Goal: Communication & Community: Answer question/provide support

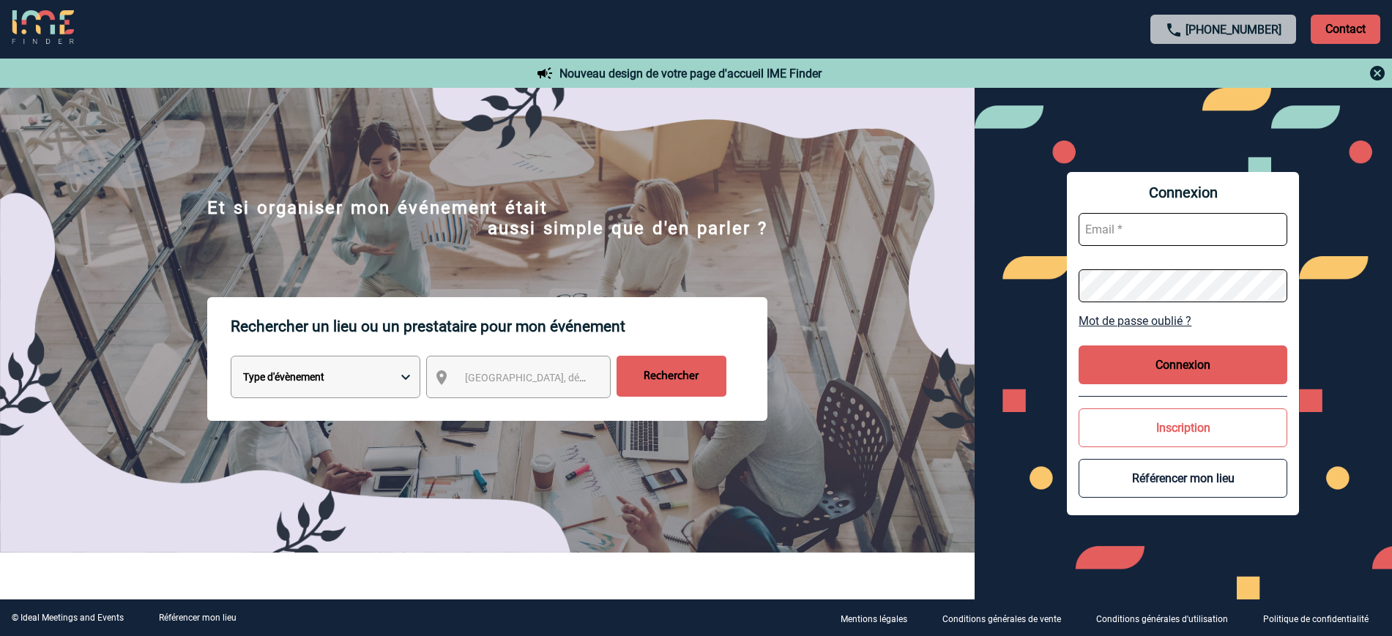
type input "ltrellu@ime-groupe.com"
click at [1089, 357] on button "Connexion" at bounding box center [1182, 365] width 209 height 39
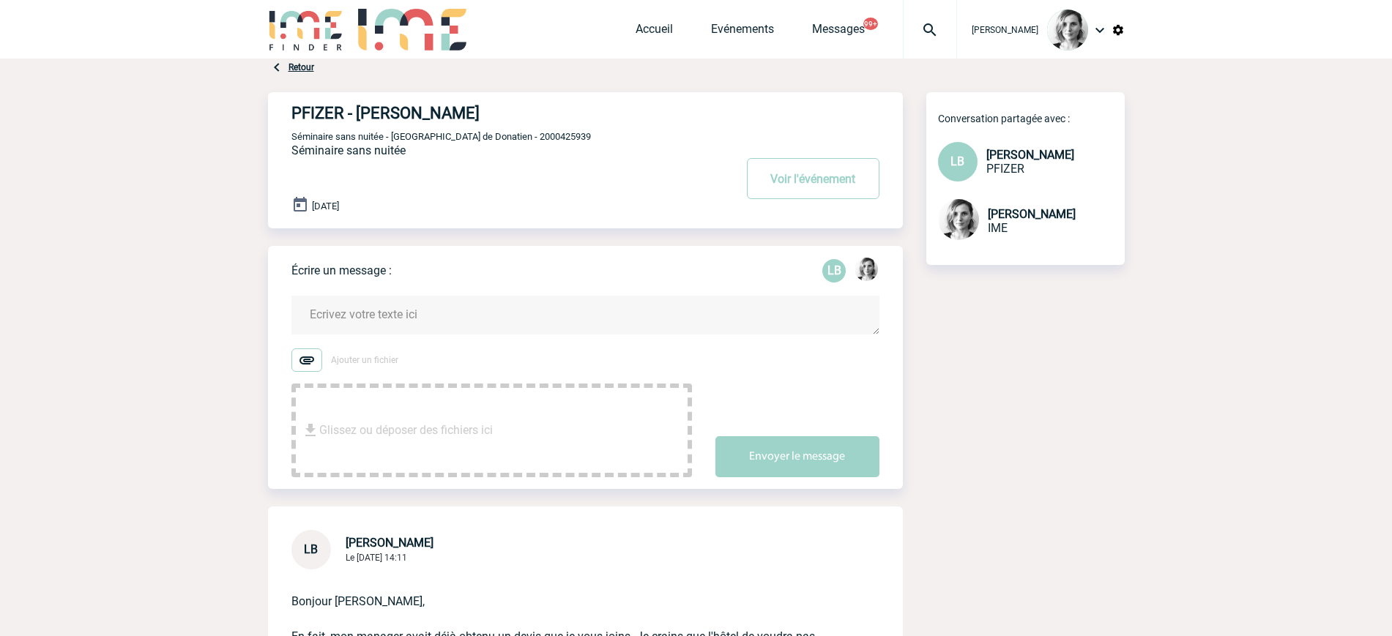
click at [388, 289] on form "Ajouter un fichier Glissez ou déposer des fichiers ici Envoyer le message" at bounding box center [596, 377] width 611 height 200
click at [346, 310] on textarea at bounding box center [585, 315] width 588 height 39
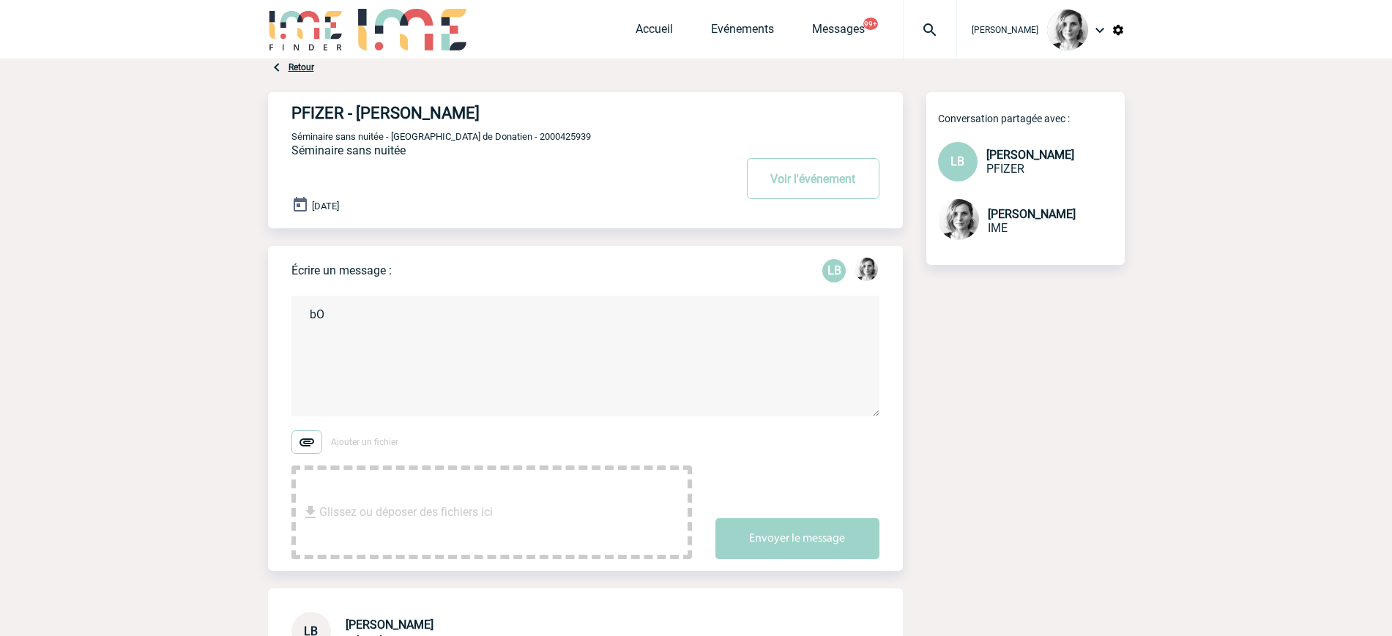
type textarea "b"
click at [402, 313] on textarea "Bonjour Laurence En effet dans ce cas Ime prends en charge uniquement les" at bounding box center [585, 356] width 588 height 121
click at [678, 335] on textarea "Bonjour Laurence, En effet dans ce cas Ime prends en charge uniquement les" at bounding box center [585, 356] width 588 height 121
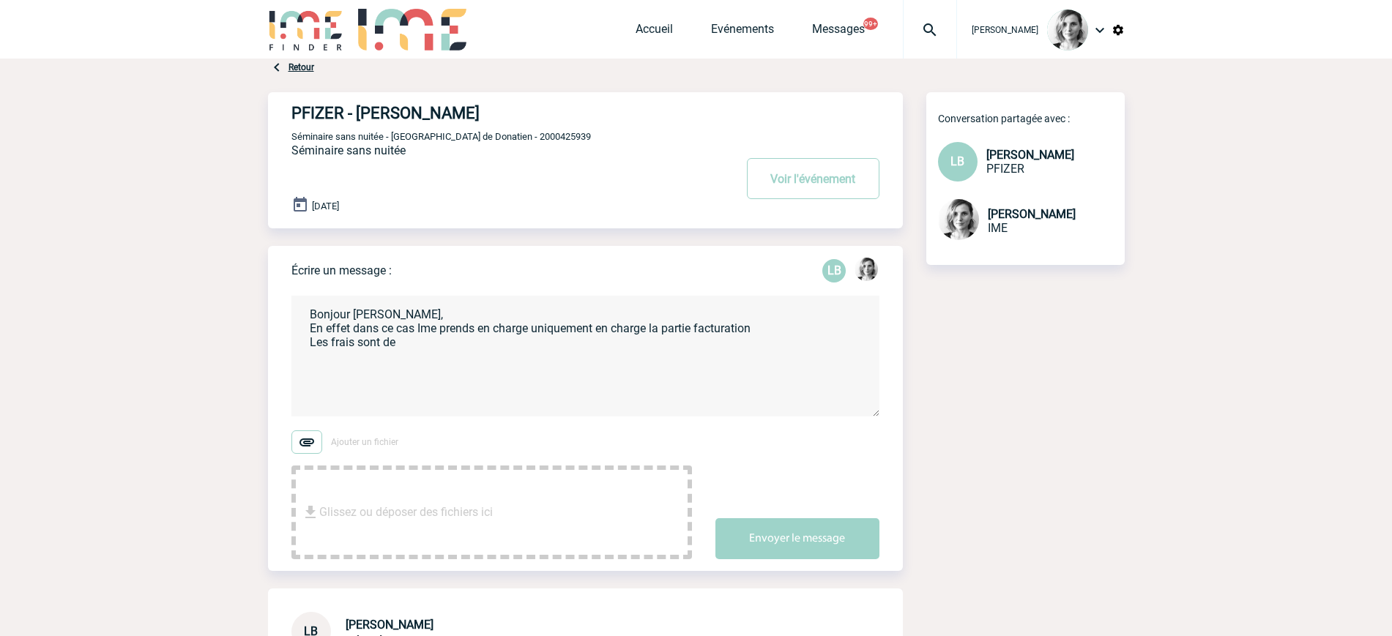
paste textarea "Minimum facturé : 99,00€ HT"
click at [398, 343] on textarea "Bonjour Laurence, En effet dans ce cas Ime prends en charge uniquement en charg…" at bounding box center [585, 356] width 588 height 121
click at [419, 310] on textarea "Bonjour Laurence, En effet dans ce cas Ime prends en charge uniquement en charg…" at bounding box center [585, 356] width 588 height 121
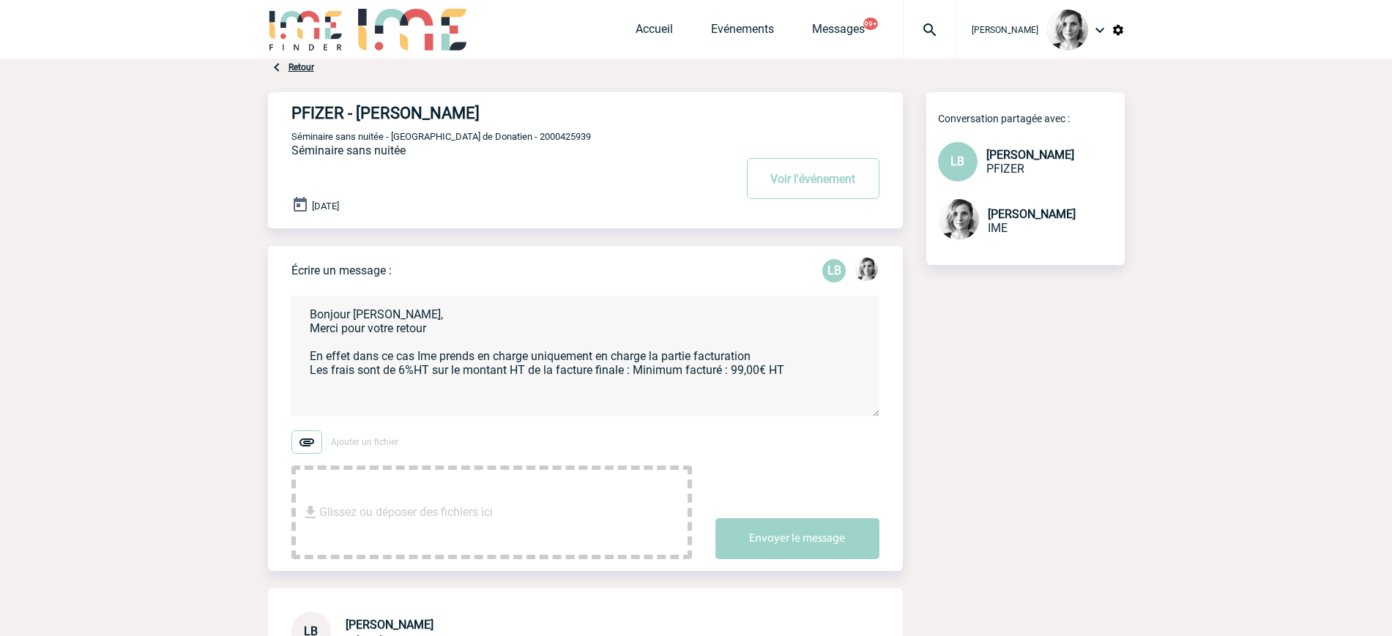
click at [799, 374] on textarea "Bonjour Laurence, Merci pour votre retour En effet dans ce cas Ime prends en ch…" at bounding box center [585, 356] width 588 height 121
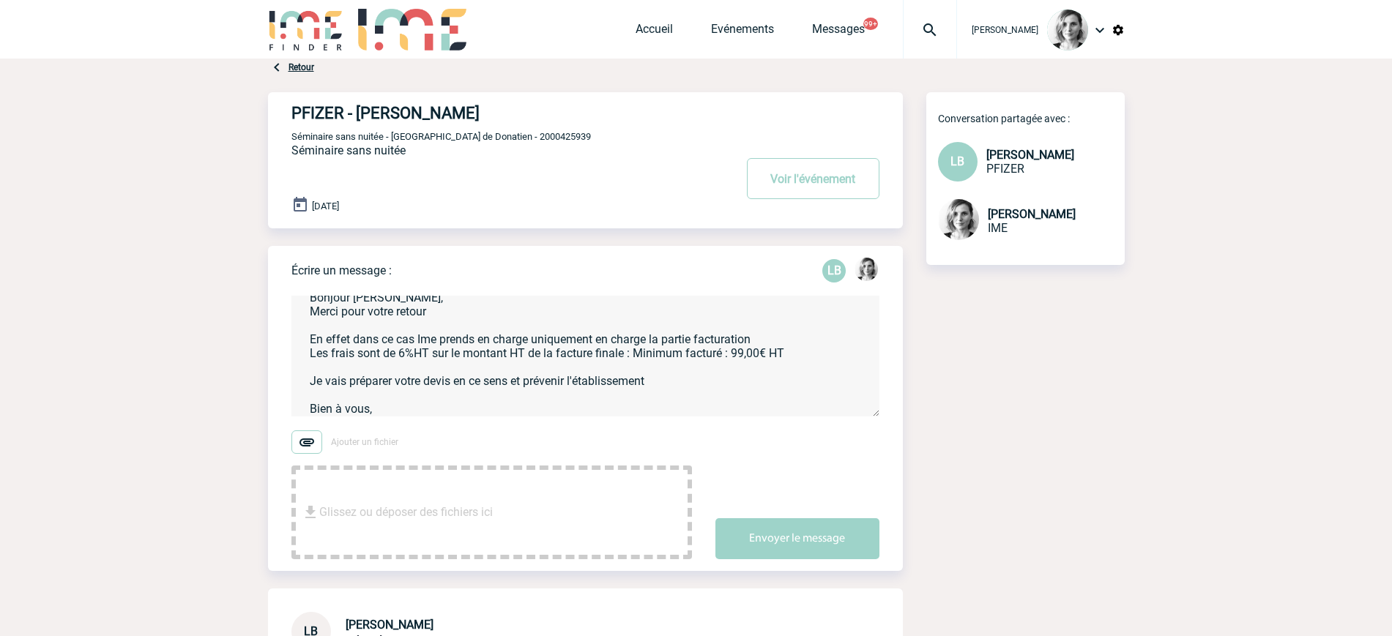
scroll to position [31, 0]
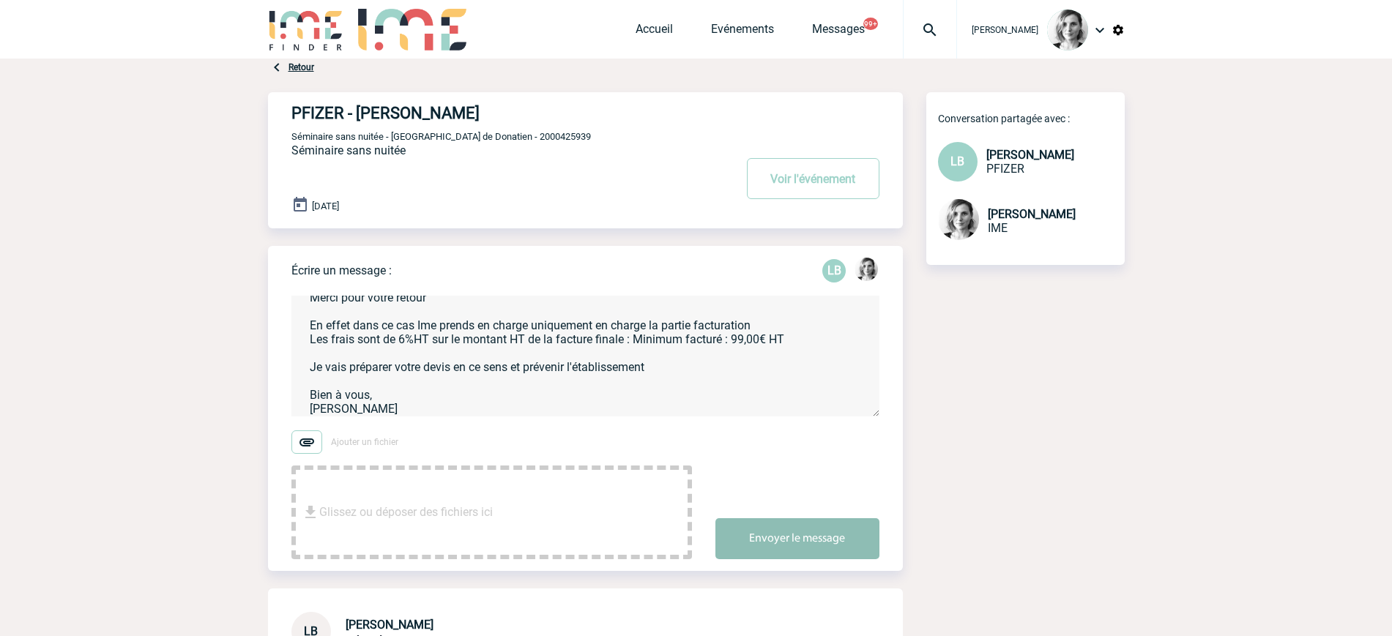
type textarea "Bonjour Laurence, Merci pour votre retour En effet dans ce cas Ime prends en ch…"
click at [815, 536] on button "Envoyer le message" at bounding box center [797, 538] width 164 height 41
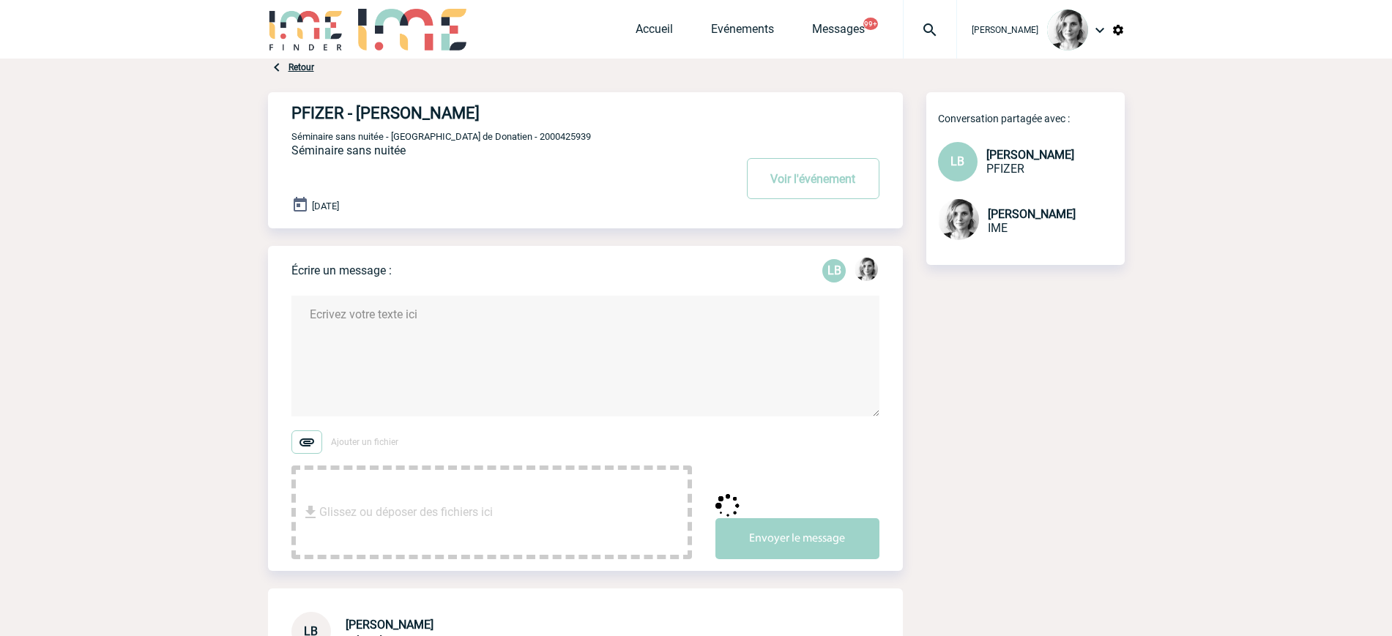
scroll to position [0, 0]
click at [515, 141] on span "Séminaire sans nuitée - Réunion de Donatien - 2000425939" at bounding box center [440, 136] width 299 height 11
copy span "2000425939"
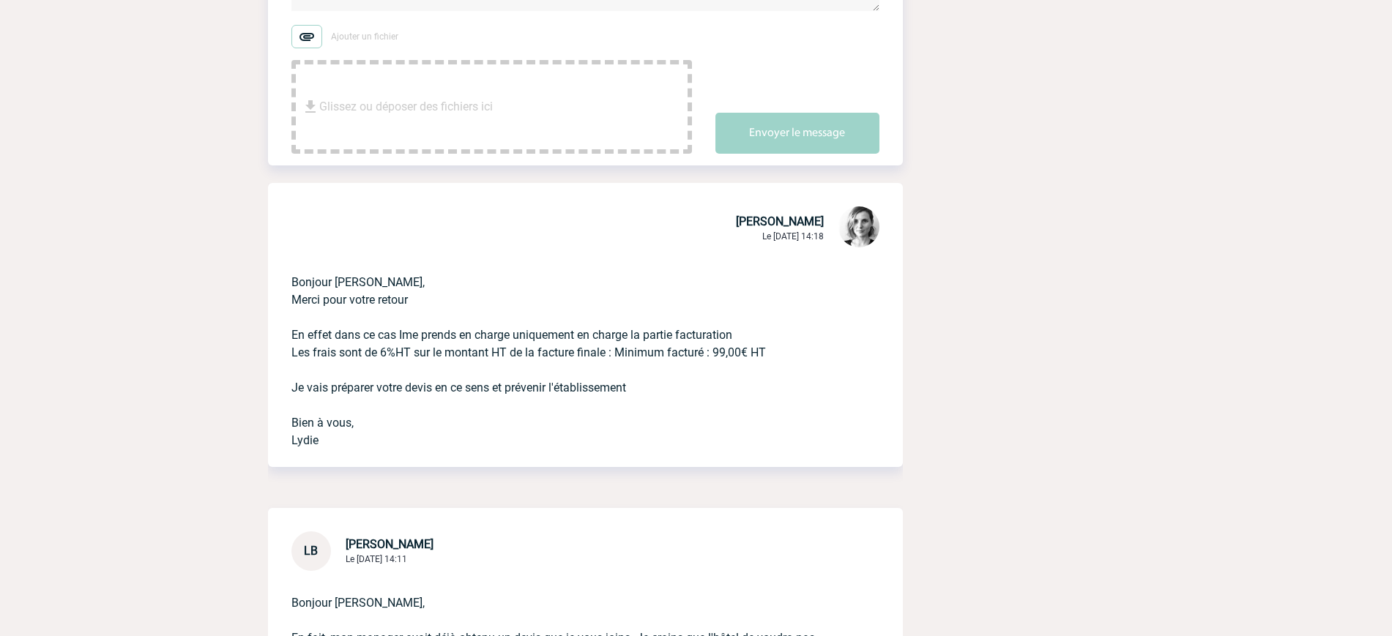
scroll to position [725, 0]
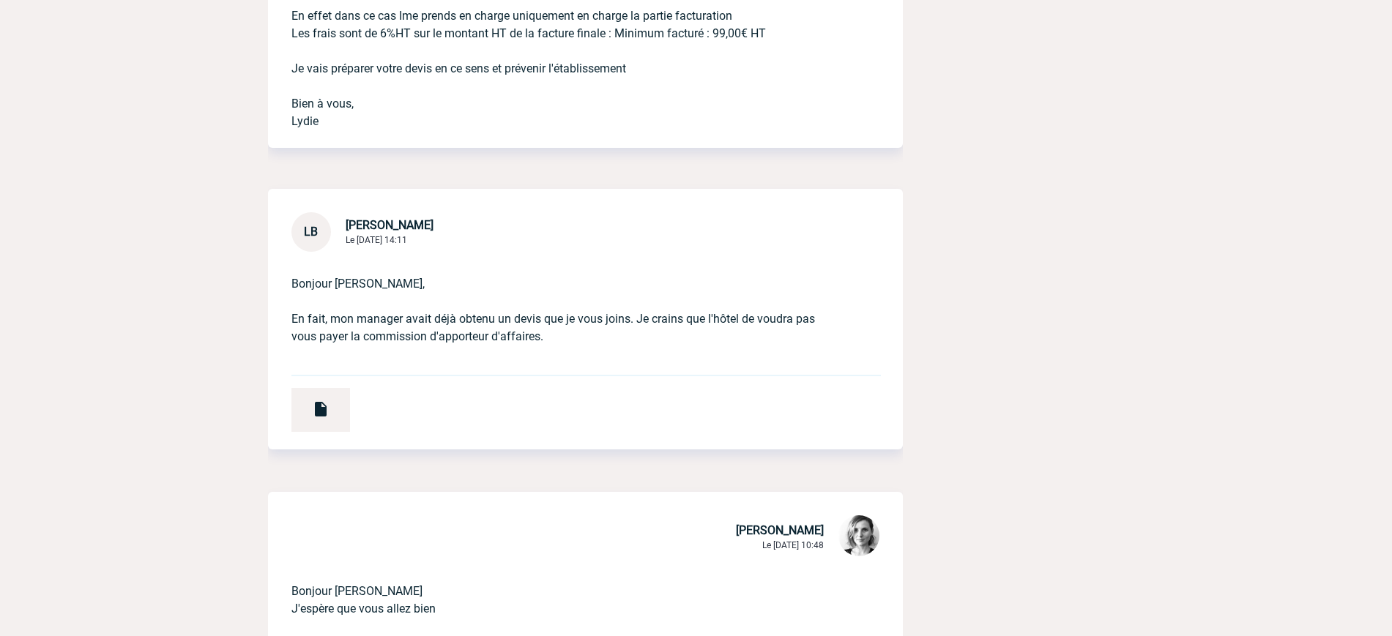
click at [338, 384] on div "Bonjour Lydie, En fait, mon manager avait déjà obtenu un devis que je vous join…" at bounding box center [585, 351] width 635 height 198
click at [326, 399] on div at bounding box center [320, 410] width 59 height 44
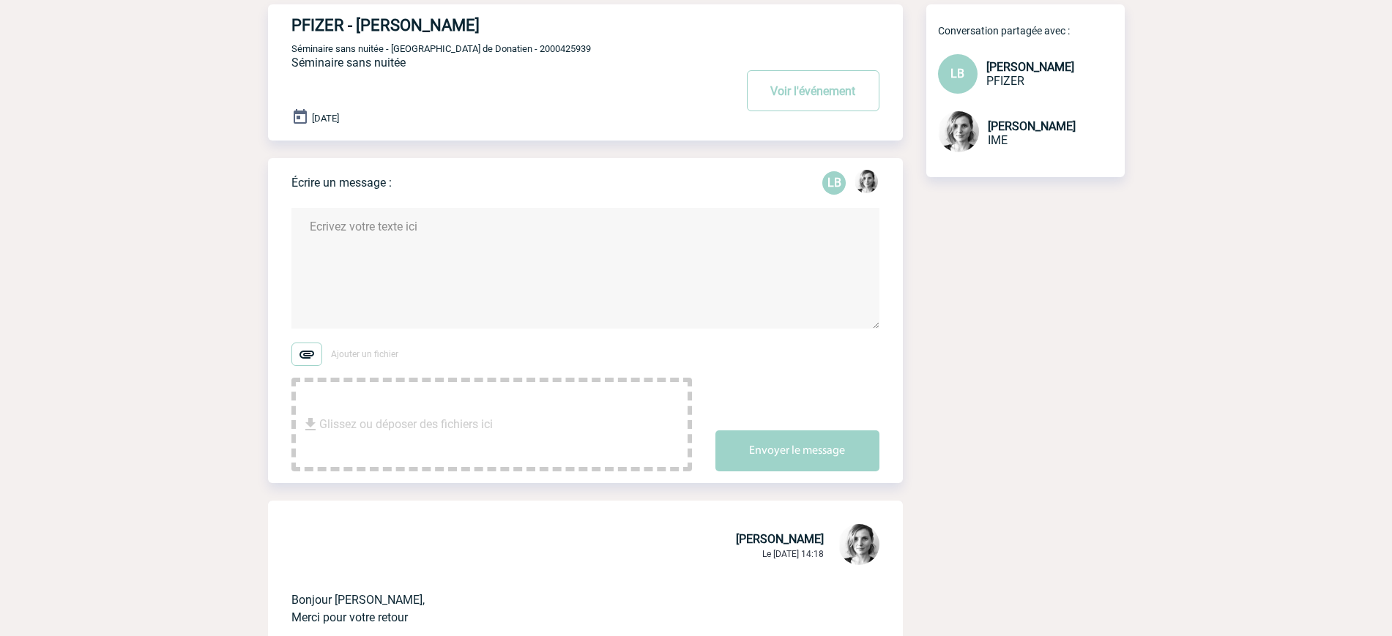
scroll to position [0, 0]
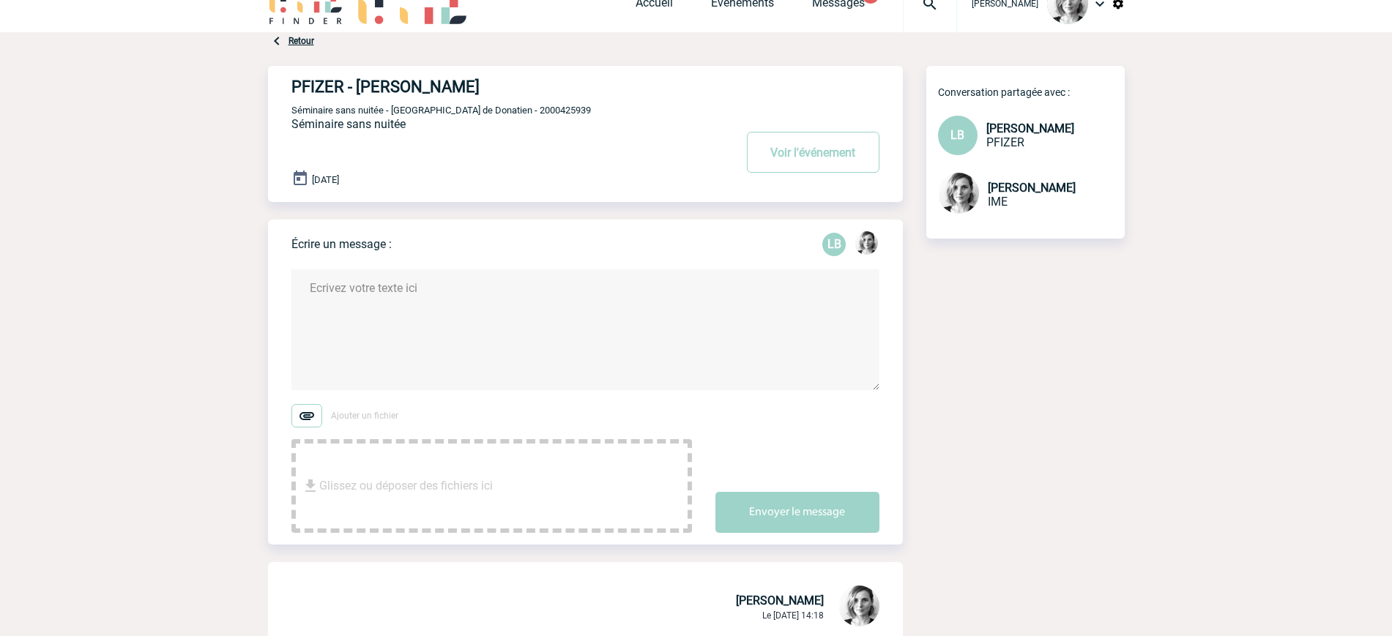
click at [504, 378] on textarea at bounding box center [585, 329] width 588 height 121
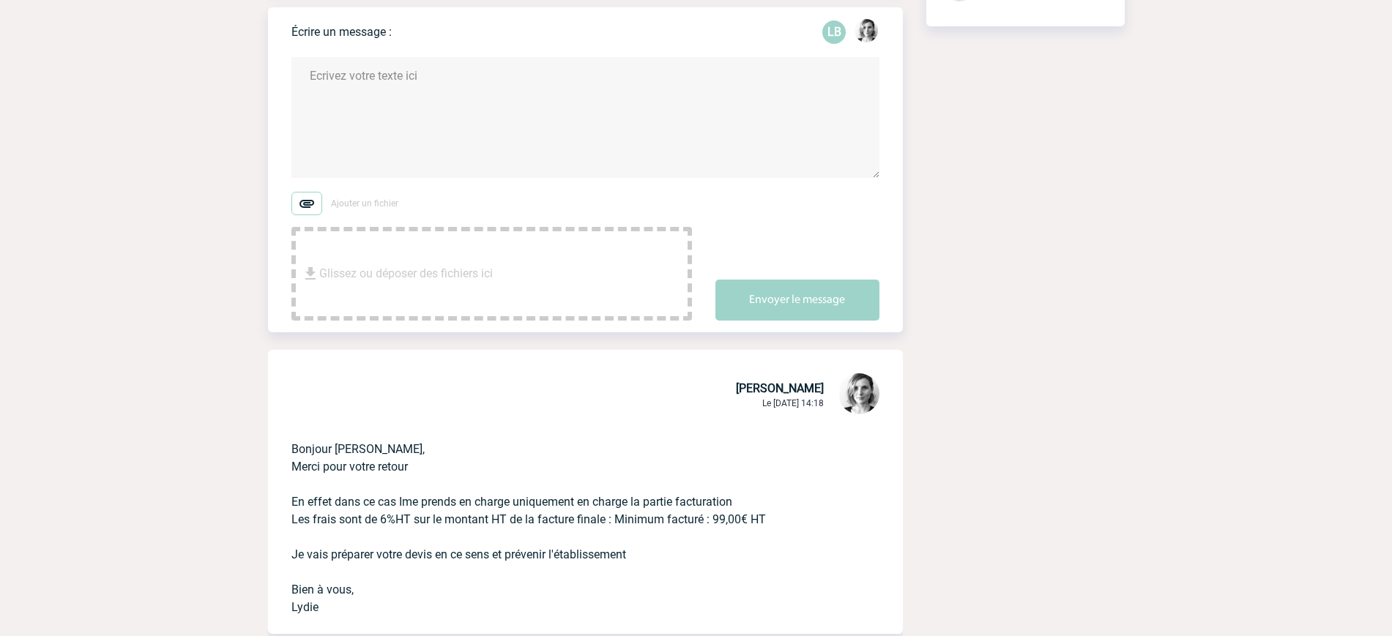
scroll to position [240, 0]
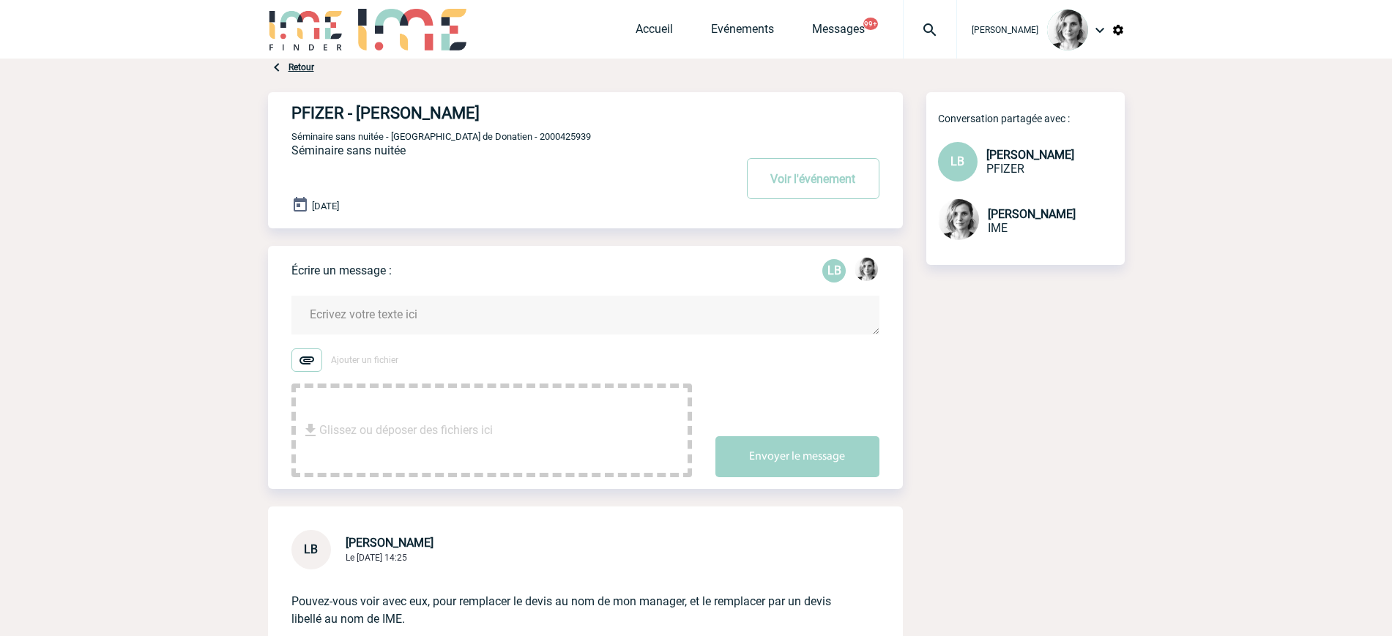
click at [380, 302] on textarea at bounding box center [585, 315] width 588 height 39
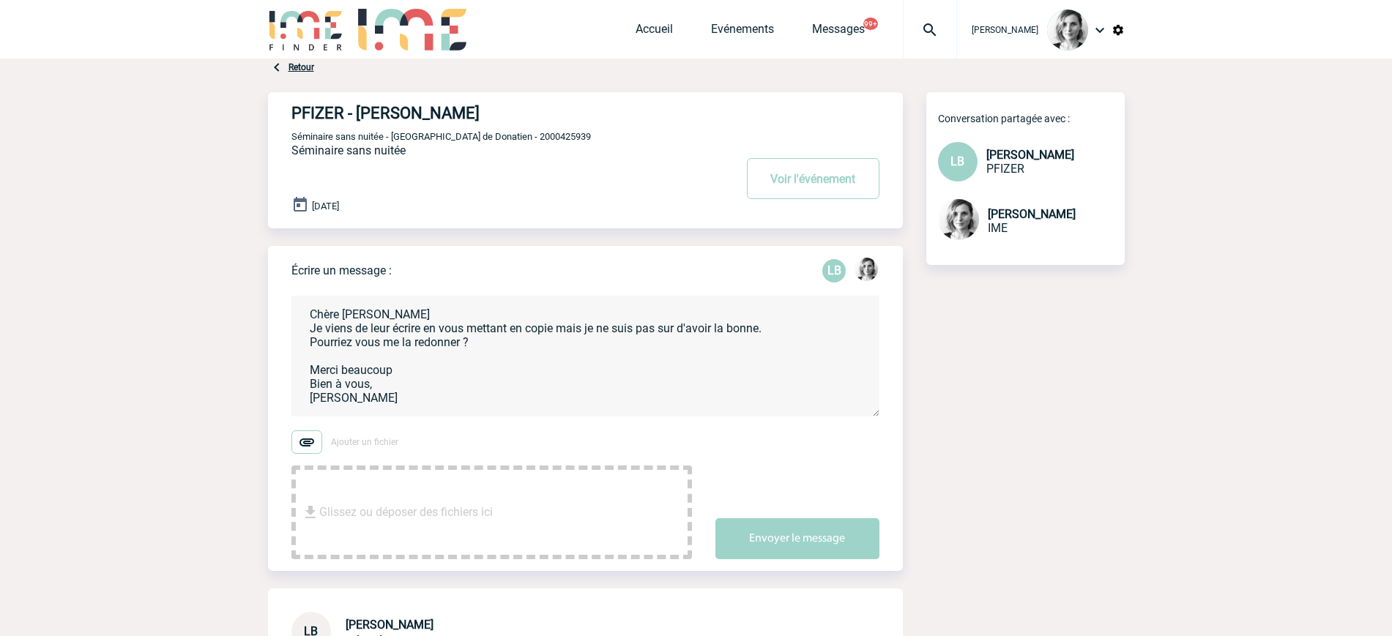
type textarea "Chère [PERSON_NAME] Je viens de leur écrire en vous mettant en copie mais je ne…"
click at [791, 518] on div "Envoyer le message" at bounding box center [808, 526] width 187 height 66
click at [794, 528] on button "Envoyer le message" at bounding box center [797, 538] width 164 height 41
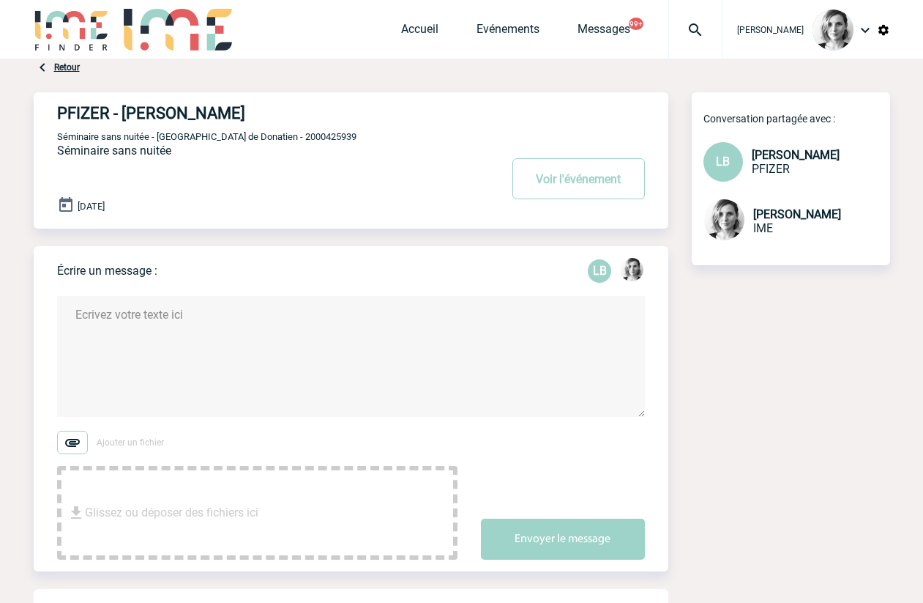
click at [708, 29] on img at bounding box center [695, 30] width 53 height 18
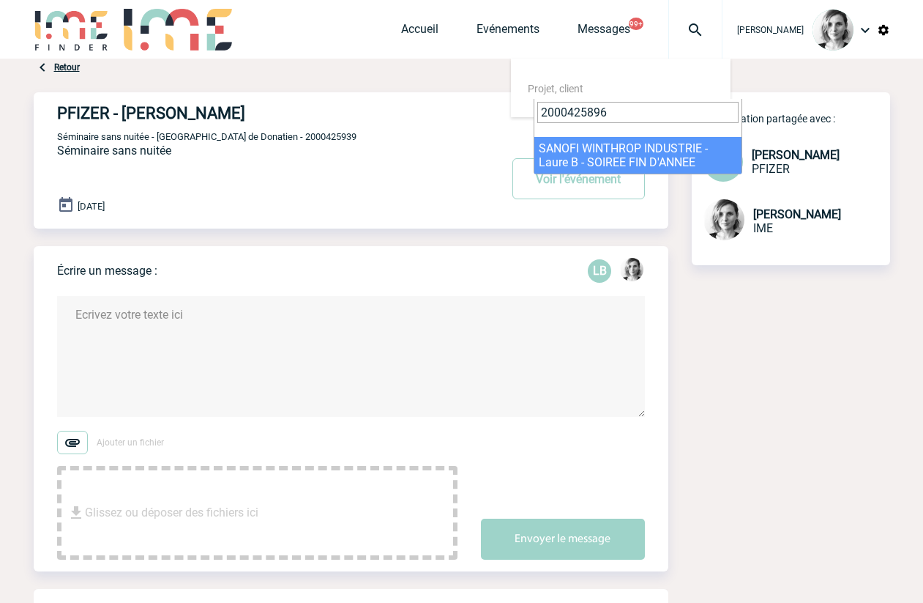
type input "2000425896"
select select "25397"
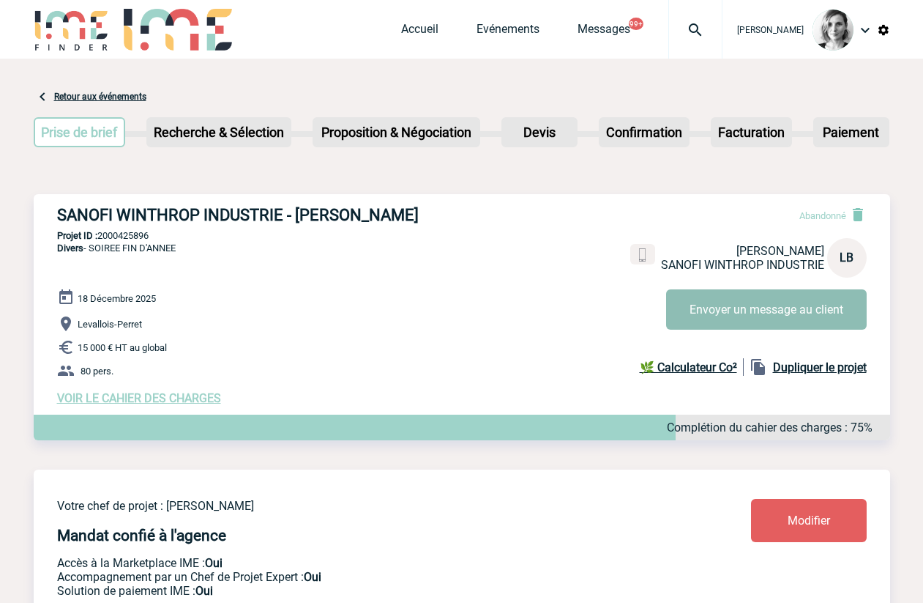
click at [715, 303] on button "Envoyer un message au client" at bounding box center [766, 309] width 201 height 40
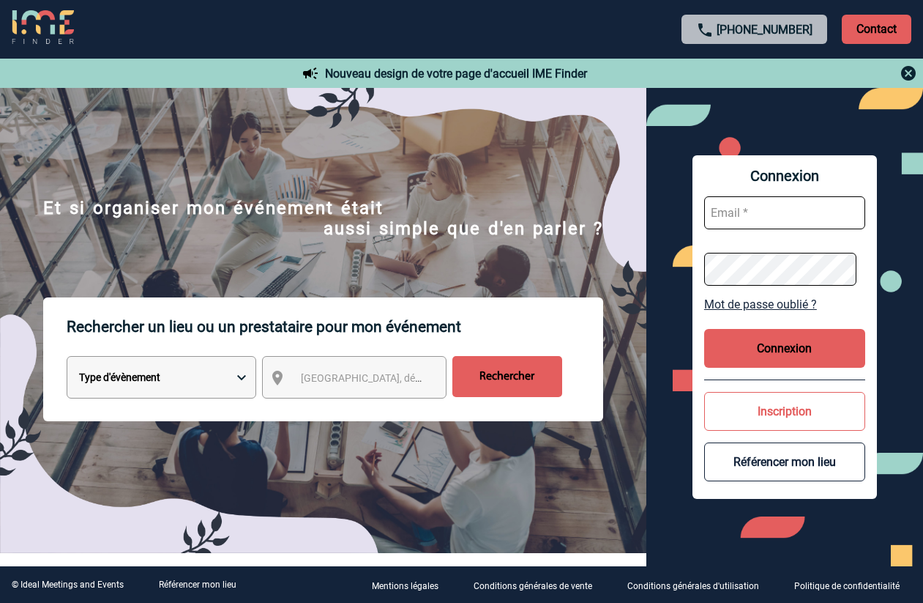
type input "ltrellu@ime-groupe.com"
click at [726, 335] on button "Connexion" at bounding box center [784, 348] width 161 height 39
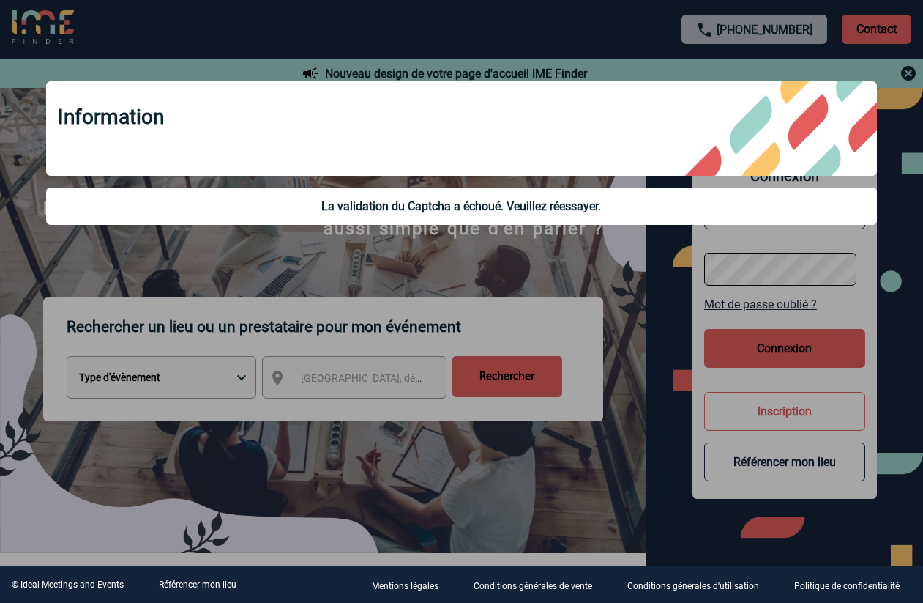
click at [706, 310] on div at bounding box center [461, 301] width 923 height 603
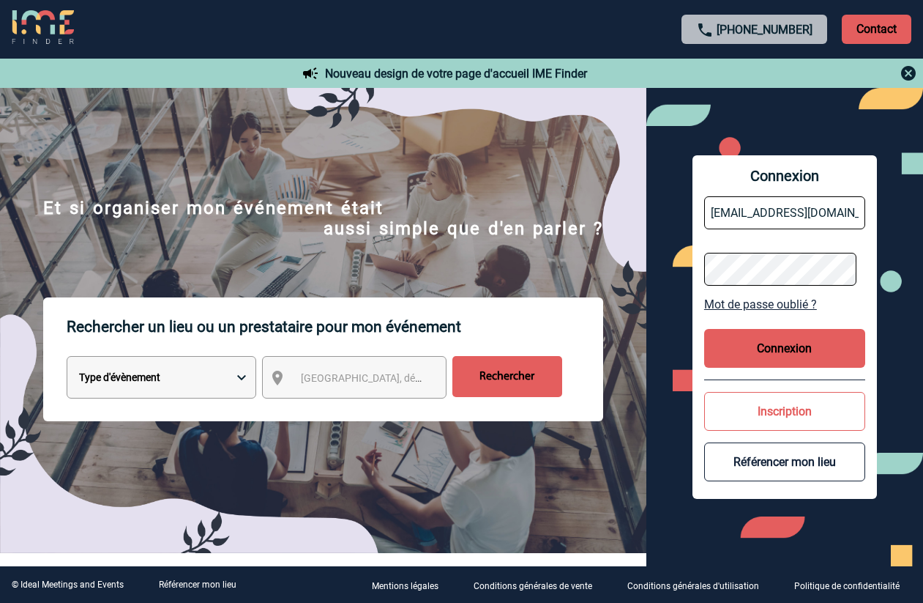
click at [756, 345] on button "Connexion" at bounding box center [784, 348] width 161 height 39
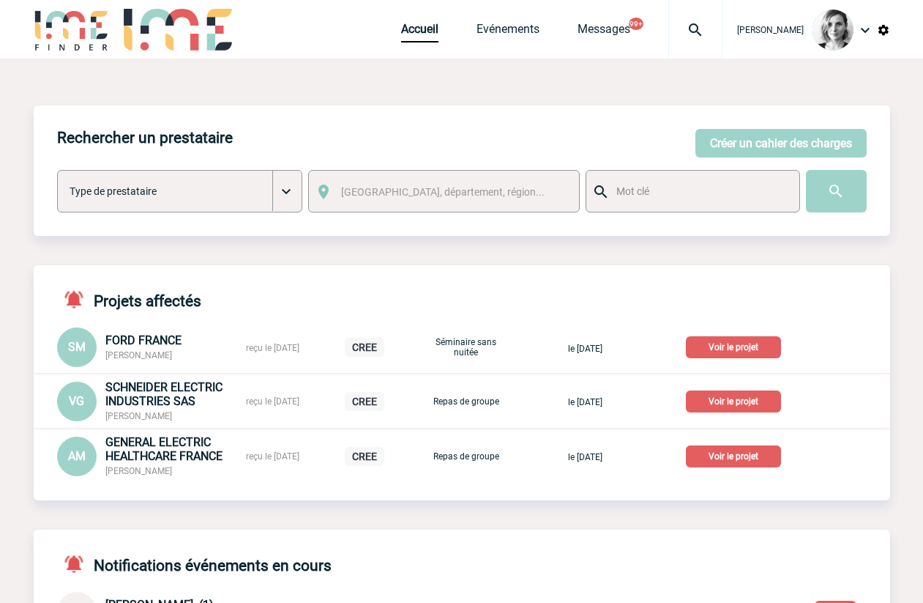
click at [718, 40] on div at bounding box center [695, 29] width 54 height 59
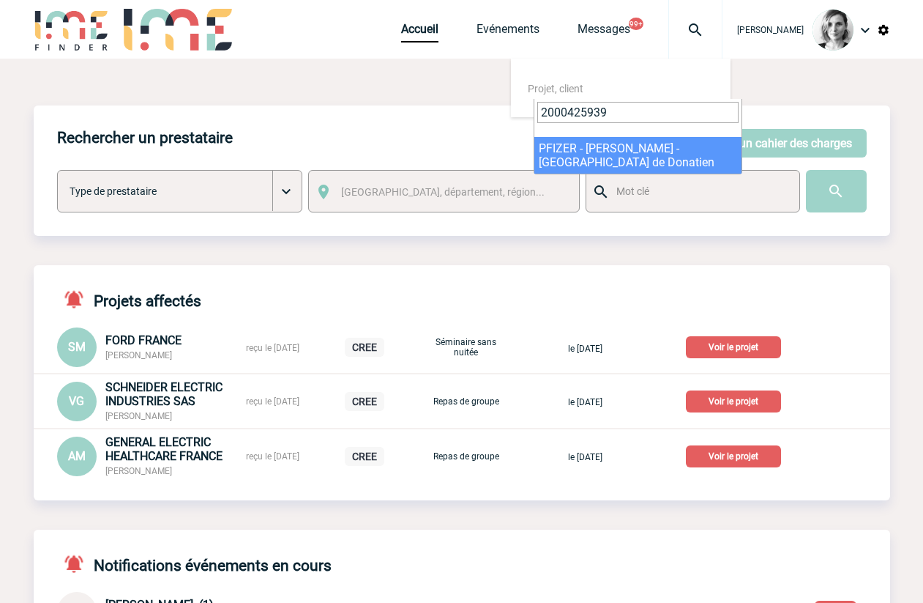
type input "2000425939"
select select "25440"
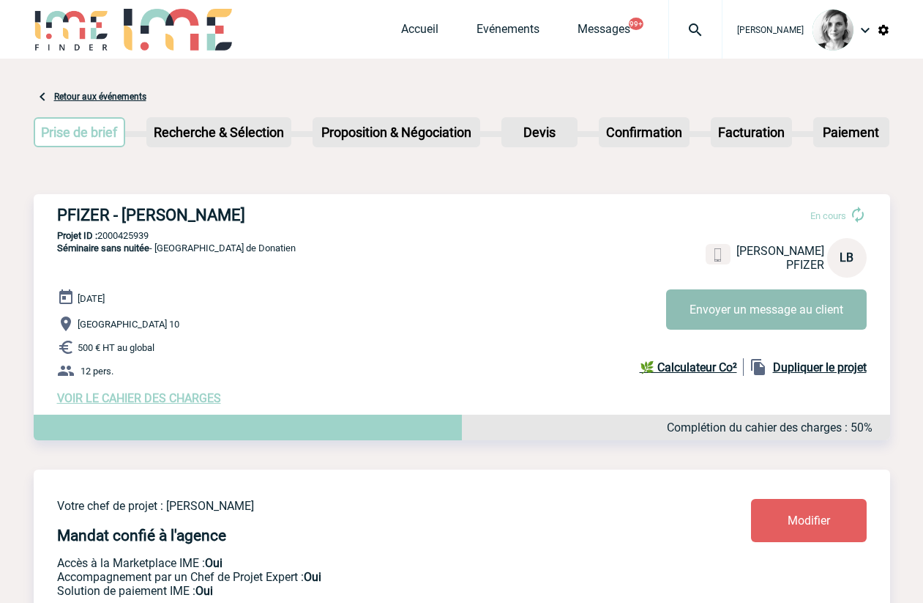
click at [715, 303] on button "Envoyer un message au client" at bounding box center [766, 309] width 201 height 40
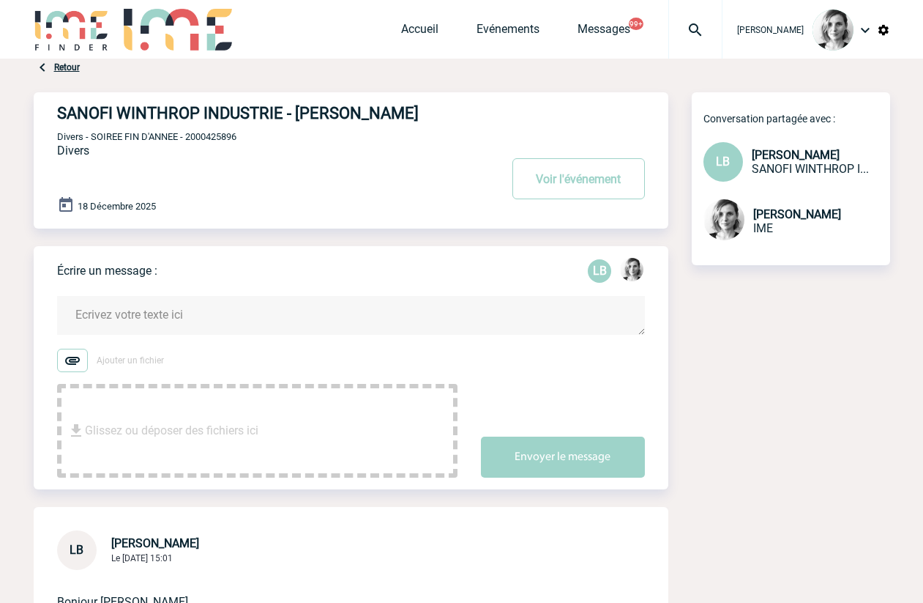
click at [207, 135] on span "Divers - SOIREE FIN D'ANNEE - 2000425896" at bounding box center [146, 136] width 179 height 11
copy span "2000425896"
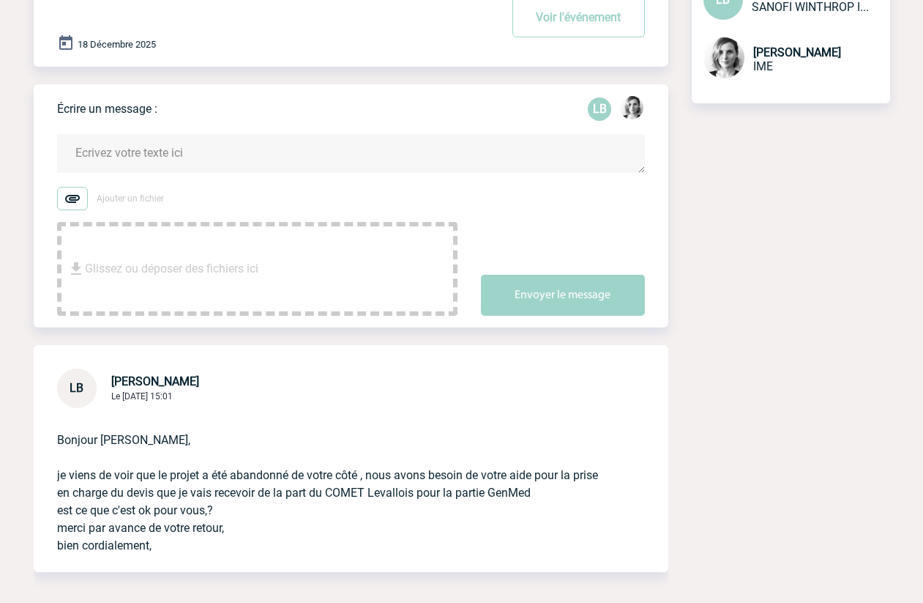
scroll to position [157, 0]
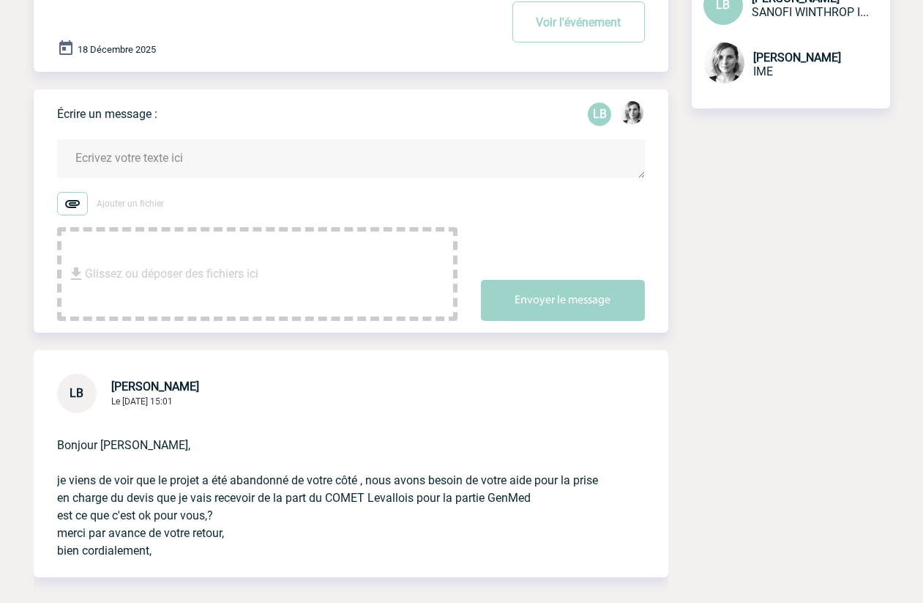
click at [106, 181] on form "Ajouter un fichier Glissez ou déposer des fichiers ici Envoyer le message" at bounding box center [362, 221] width 611 height 200
click at [136, 163] on textarea at bounding box center [351, 158] width 588 height 39
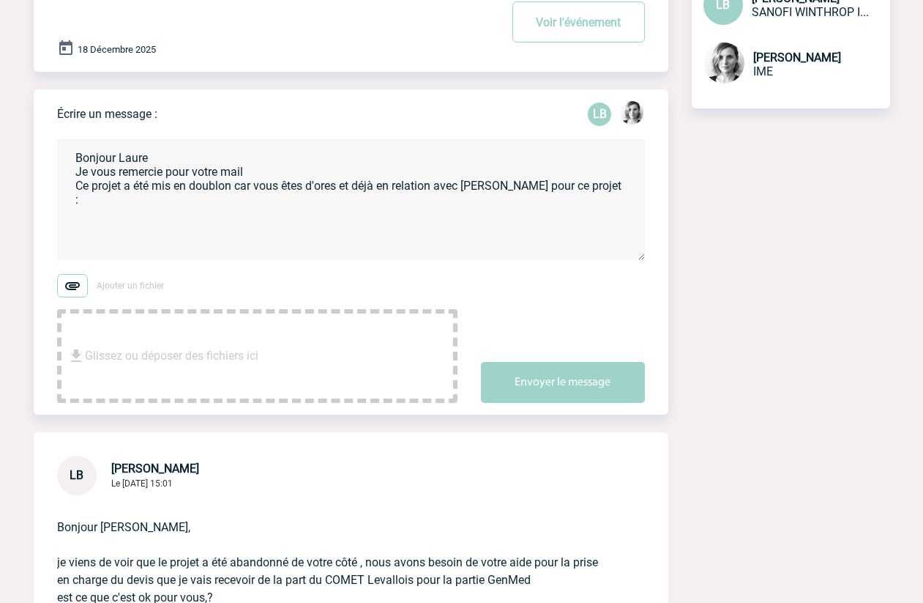
paste textarea "2000424500"
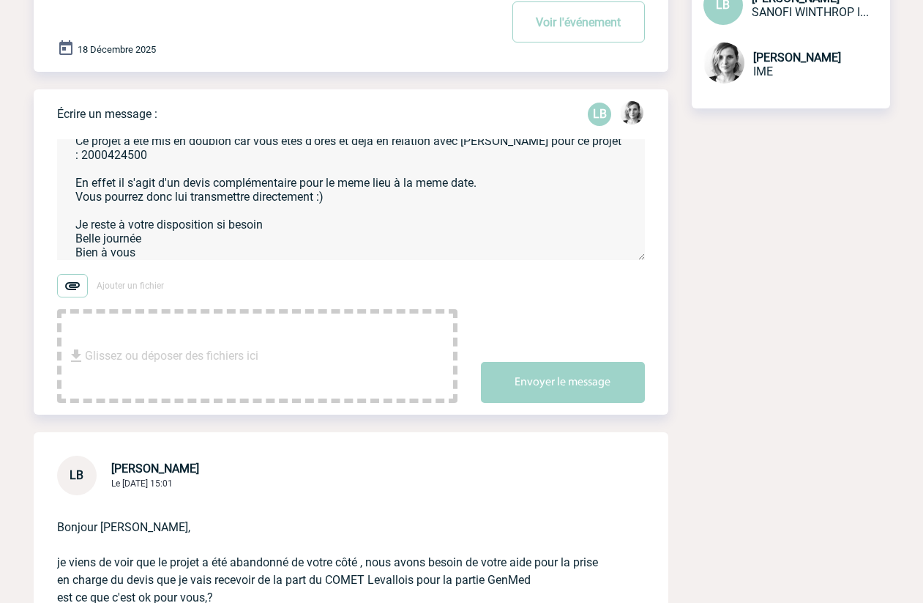
scroll to position [59, 0]
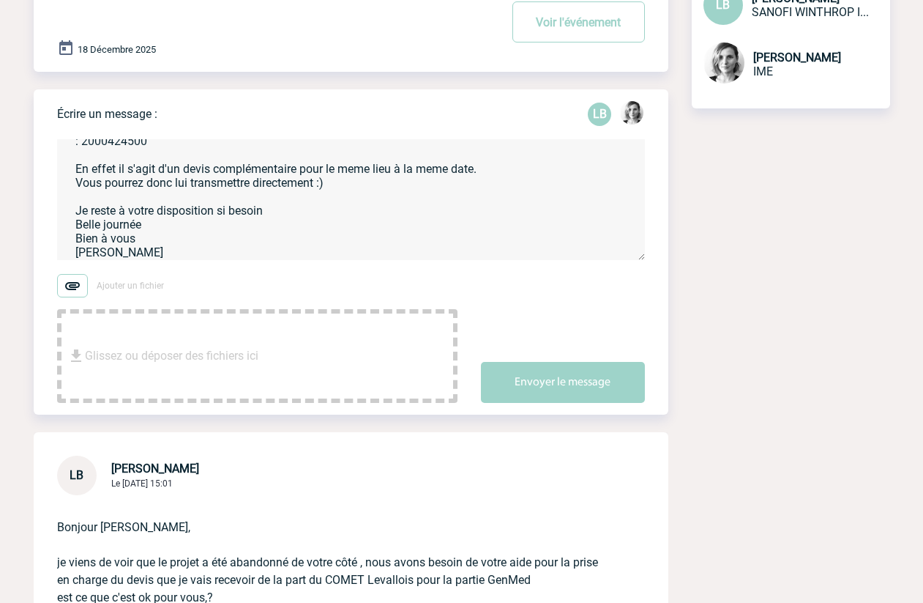
click at [358, 167] on textarea "Bonjour Laure Je vous remercie pour votre mail Ce projet a été mis en doublon c…" at bounding box center [351, 199] width 588 height 121
click at [353, 172] on textarea "Bonjour Laure Je vous remercie pour votre mail Ce projet a été mis en doublon c…" at bounding box center [351, 199] width 588 height 121
click at [439, 172] on textarea "Bonjour Laure Je vous remercie pour votre mail Ce projet a été mis en doublon c…" at bounding box center [351, 199] width 588 height 121
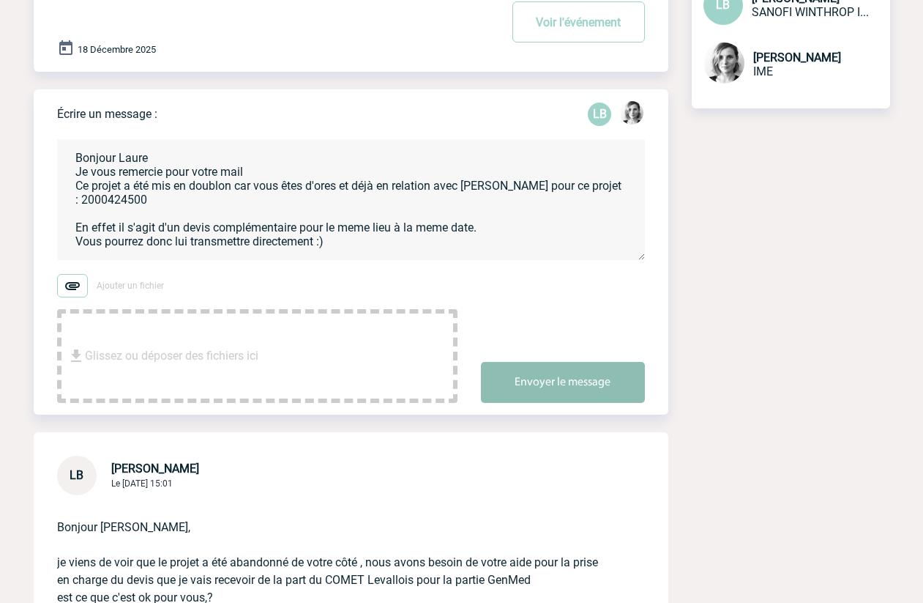
type textarea "Bonjour Laure Je vous remercie pour votre mail Ce projet a été mis en doublon c…"
click at [569, 387] on button "Envoyer le message" at bounding box center [563, 382] width 164 height 41
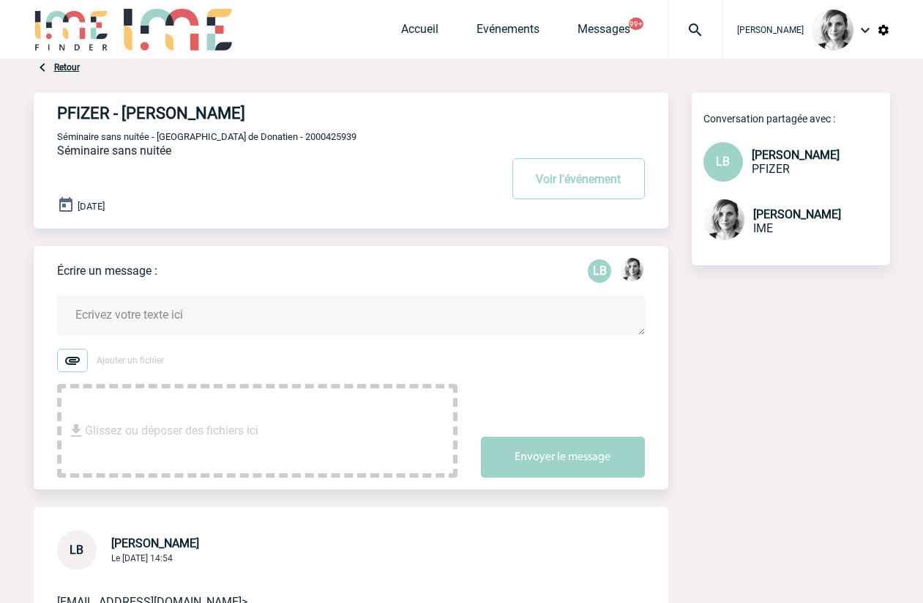
click at [129, 327] on textarea at bounding box center [351, 315] width 588 height 39
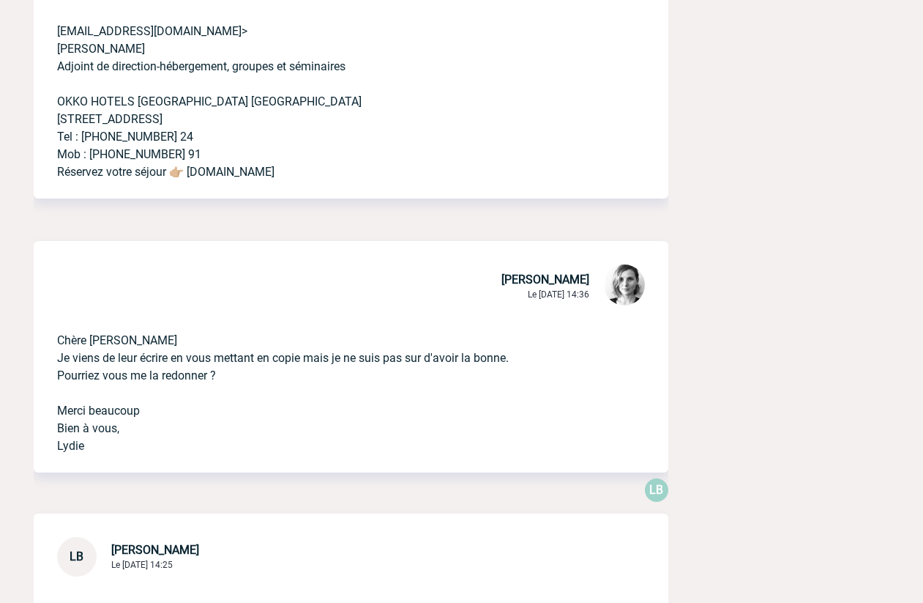
scroll to position [655, 0]
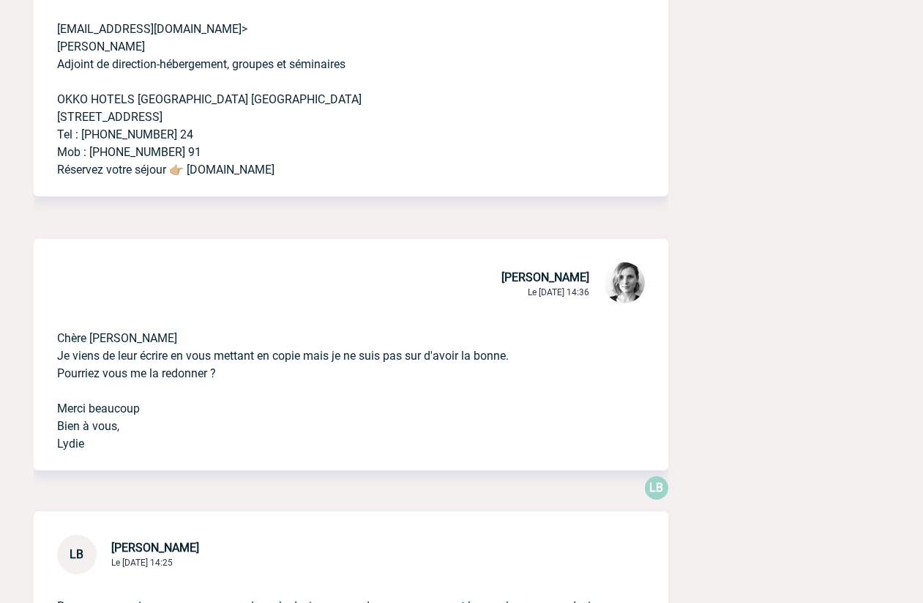
drag, startPoint x: 264, startPoint y: 356, endPoint x: 555, endPoint y: 372, distance: 291.8
click at [555, 372] on p "Chère Laurence Je viens de leur écrire en vous mettant en copie mais je ne suis…" at bounding box center [330, 379] width 547 height 146
copy p "n copie mais je ne suis pas sur d'avoir la bonne. Pourriez vous me la redonner ?"
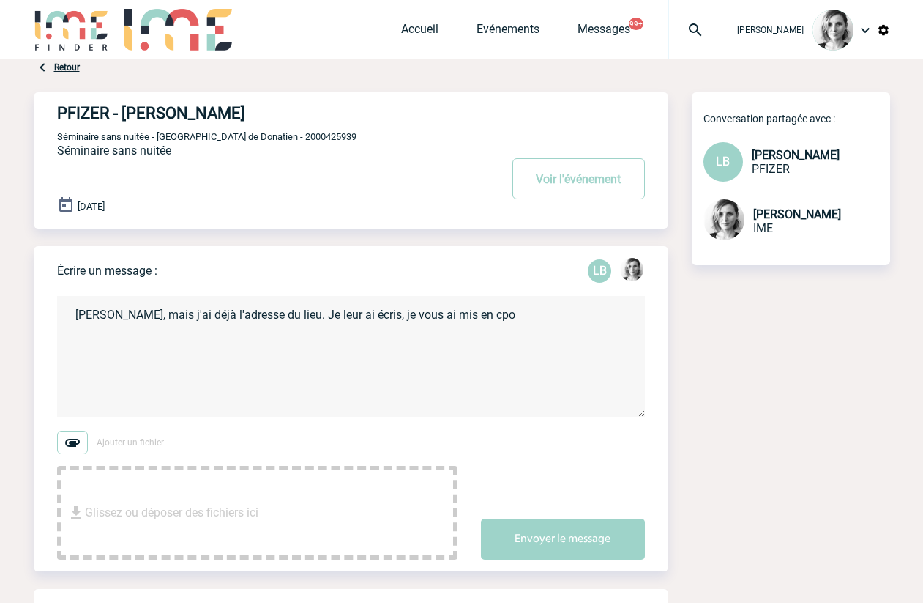
click at [550, 329] on textarea "Merci Laurence, mais j'ai déjà l'adresse du lieu. Je leur ai écris, je vous ai …" at bounding box center [351, 356] width 588 height 121
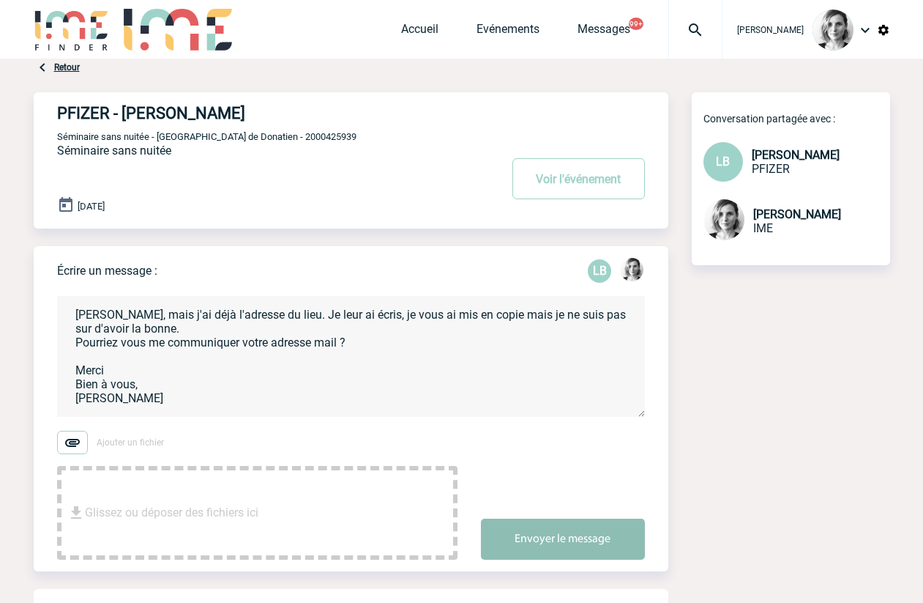
type textarea "Merci Laurence, mais j'ai déjà l'adresse du lieu. Je leur ai écris, je vous ai …"
click at [548, 546] on button "Envoyer le message" at bounding box center [563, 538] width 164 height 41
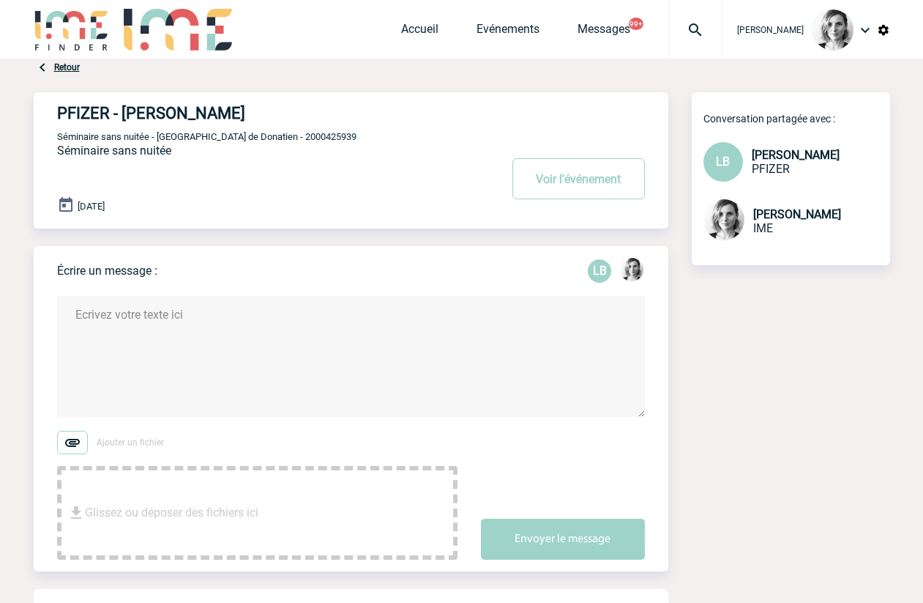
click at [278, 141] on span "Séminaire sans nuitée - Réunion de Donatien - 2000425939" at bounding box center [206, 136] width 299 height 11
copy span "2000425939"
